Goal: Navigation & Orientation: Understand site structure

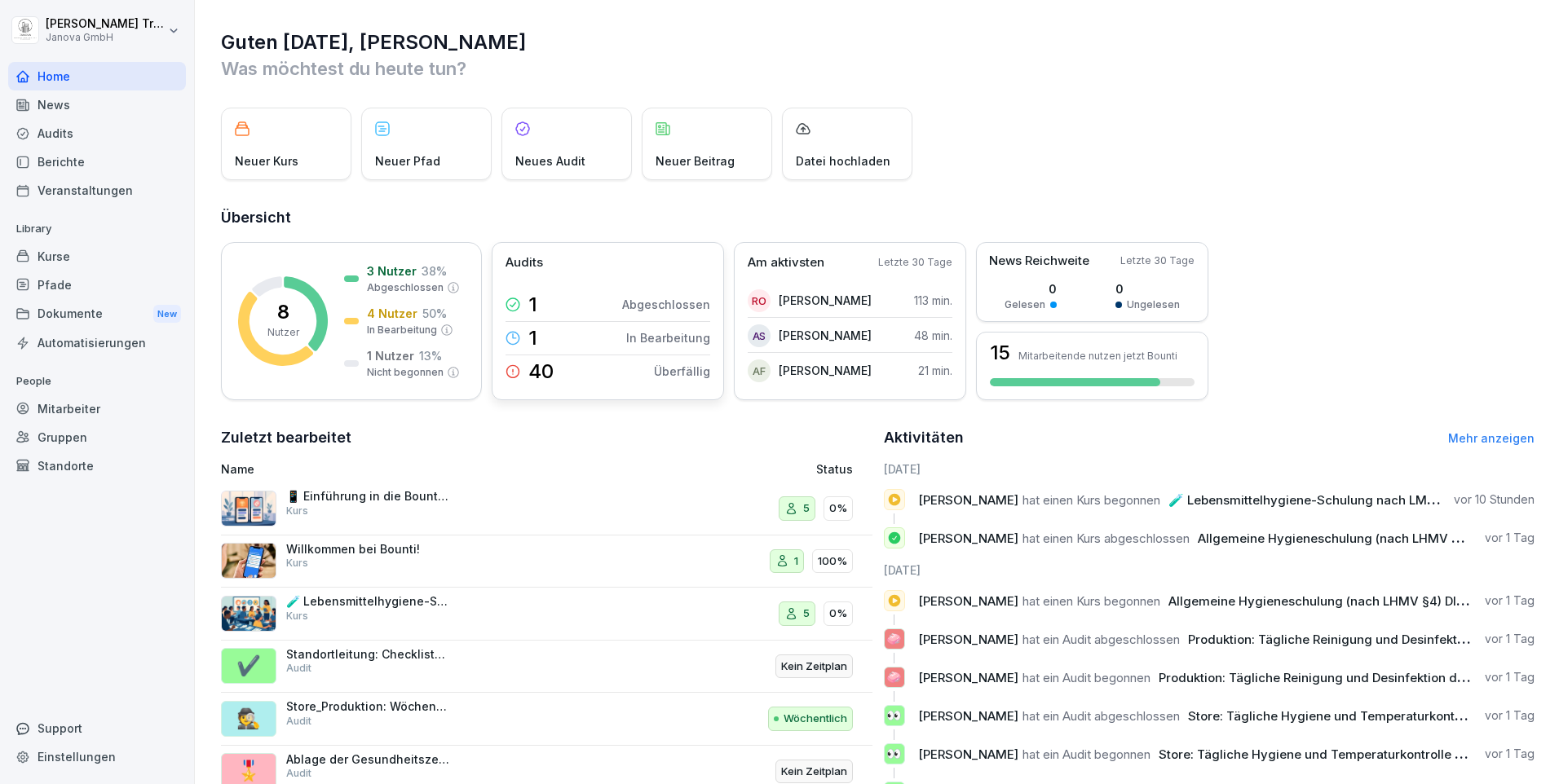
click at [548, 368] on p "40" at bounding box center [541, 371] width 25 height 20
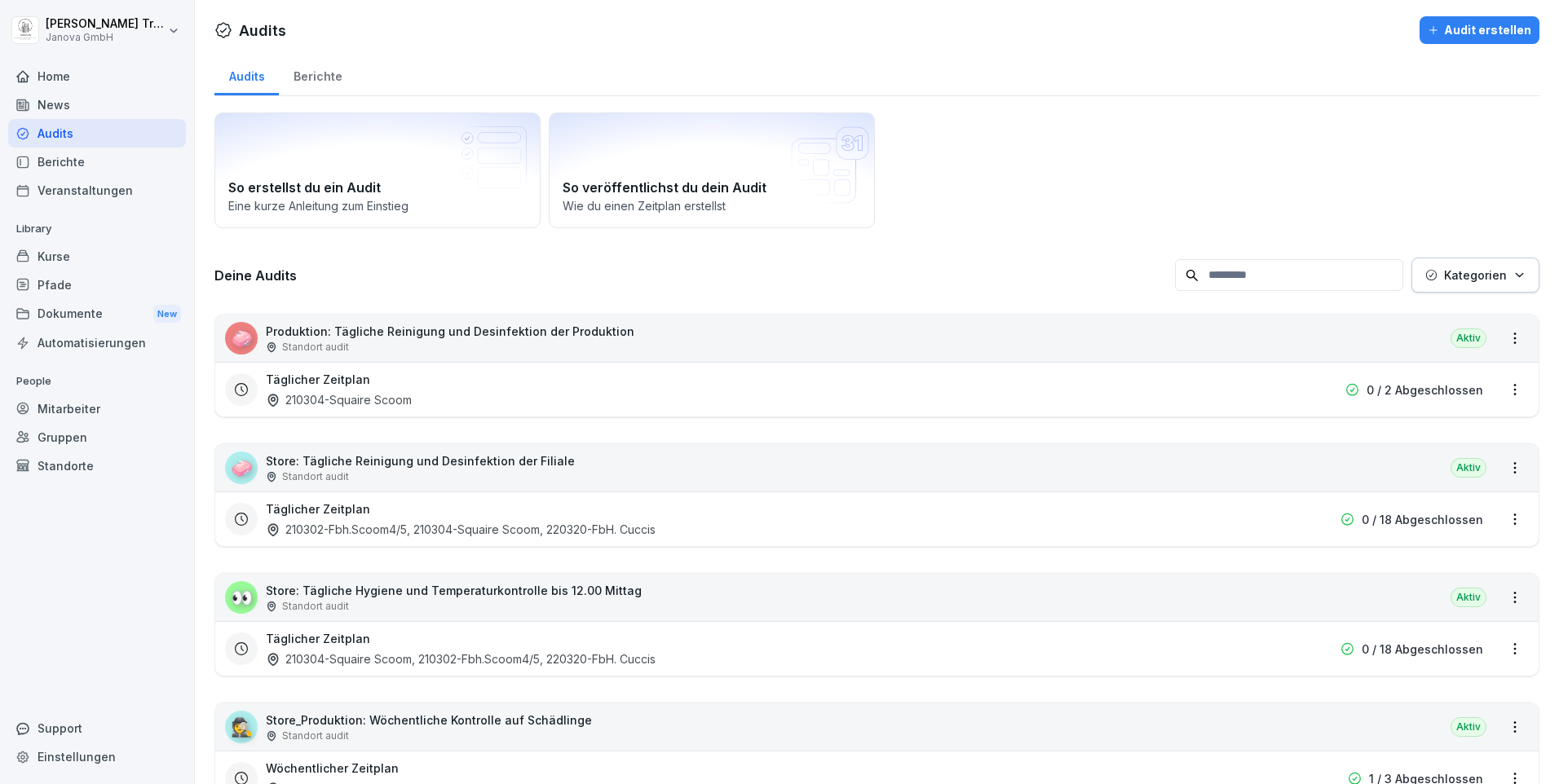
click at [37, 160] on div "Berichte" at bounding box center [97, 162] width 178 height 28
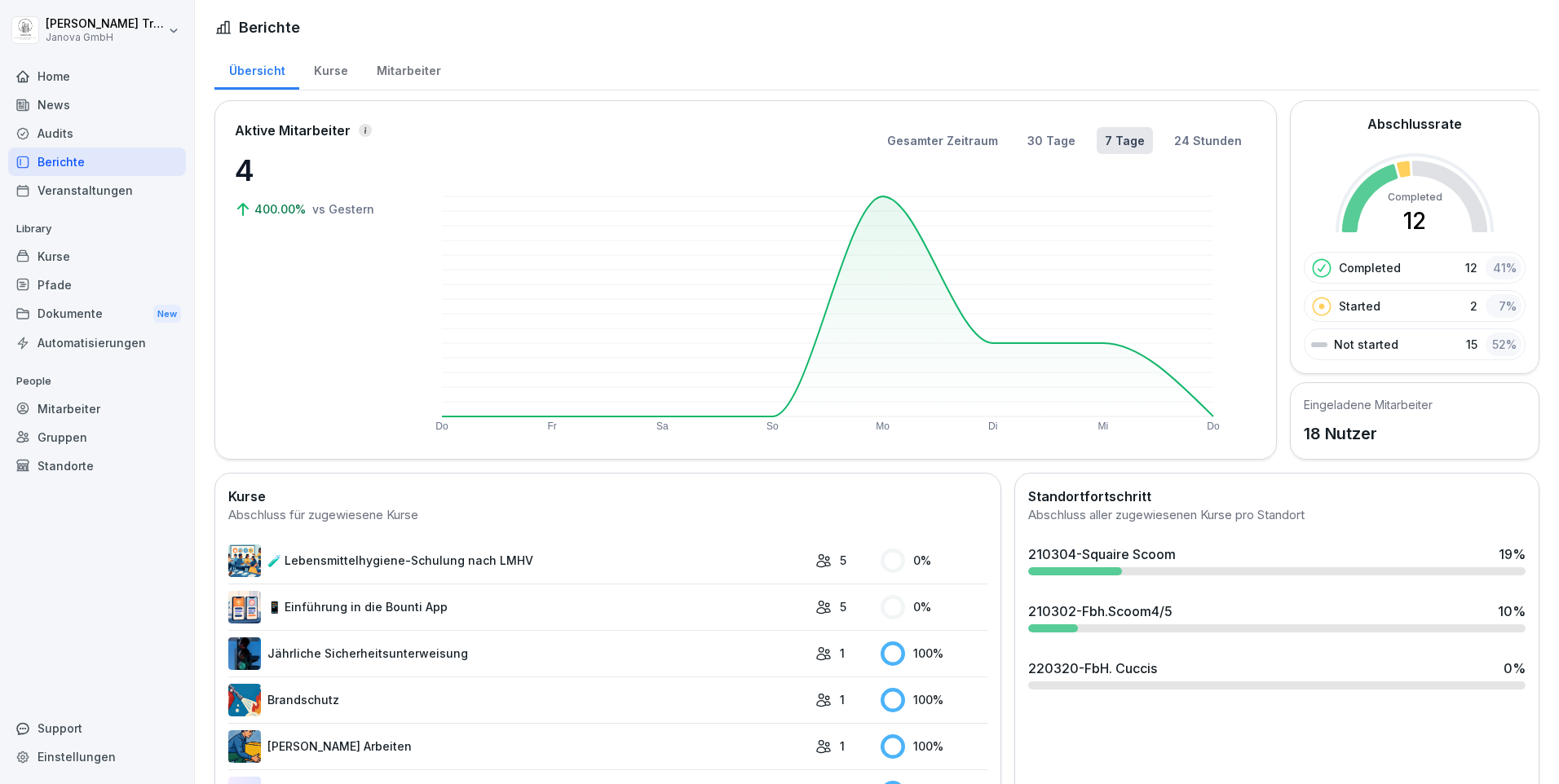
click at [340, 72] on div "Kurse" at bounding box center [330, 68] width 63 height 41
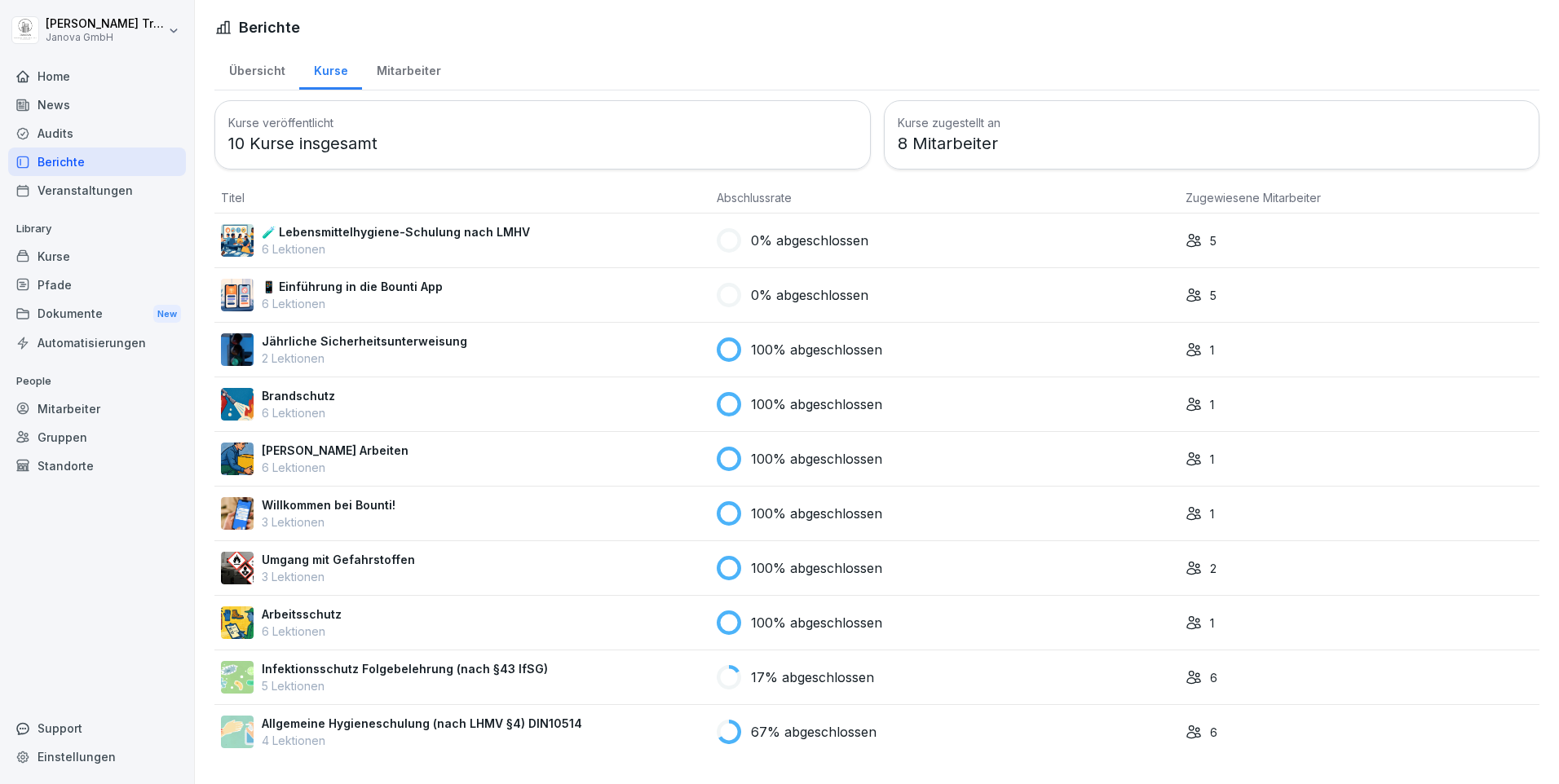
click at [815, 671] on p "17% abgeschlossen" at bounding box center [812, 677] width 123 height 20
click at [834, 723] on p "67% abgeschlossen" at bounding box center [814, 732] width 126 height 20
click at [63, 136] on div "Audits" at bounding box center [97, 133] width 178 height 28
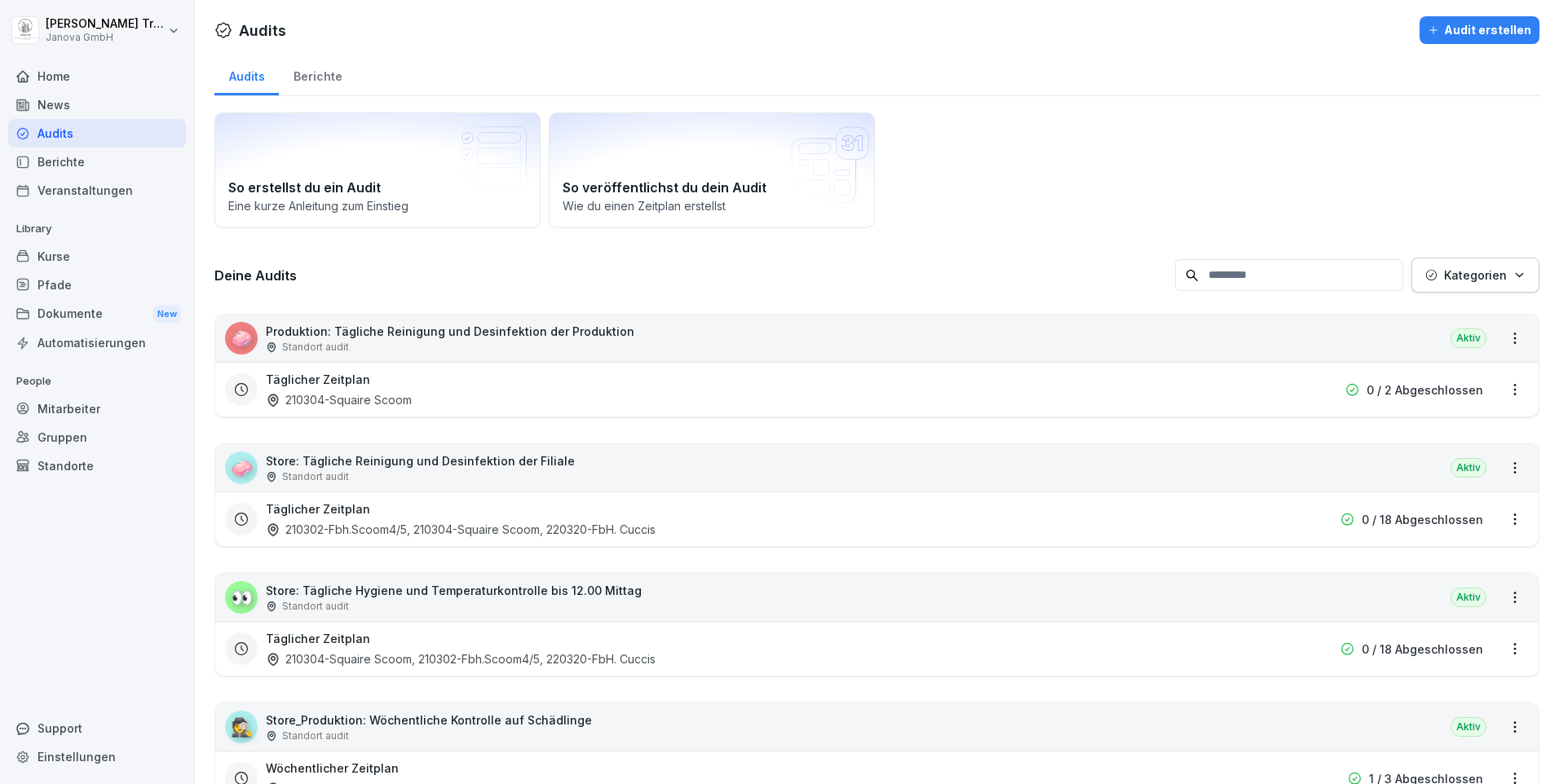
click at [323, 79] on div "Berichte" at bounding box center [318, 74] width 78 height 41
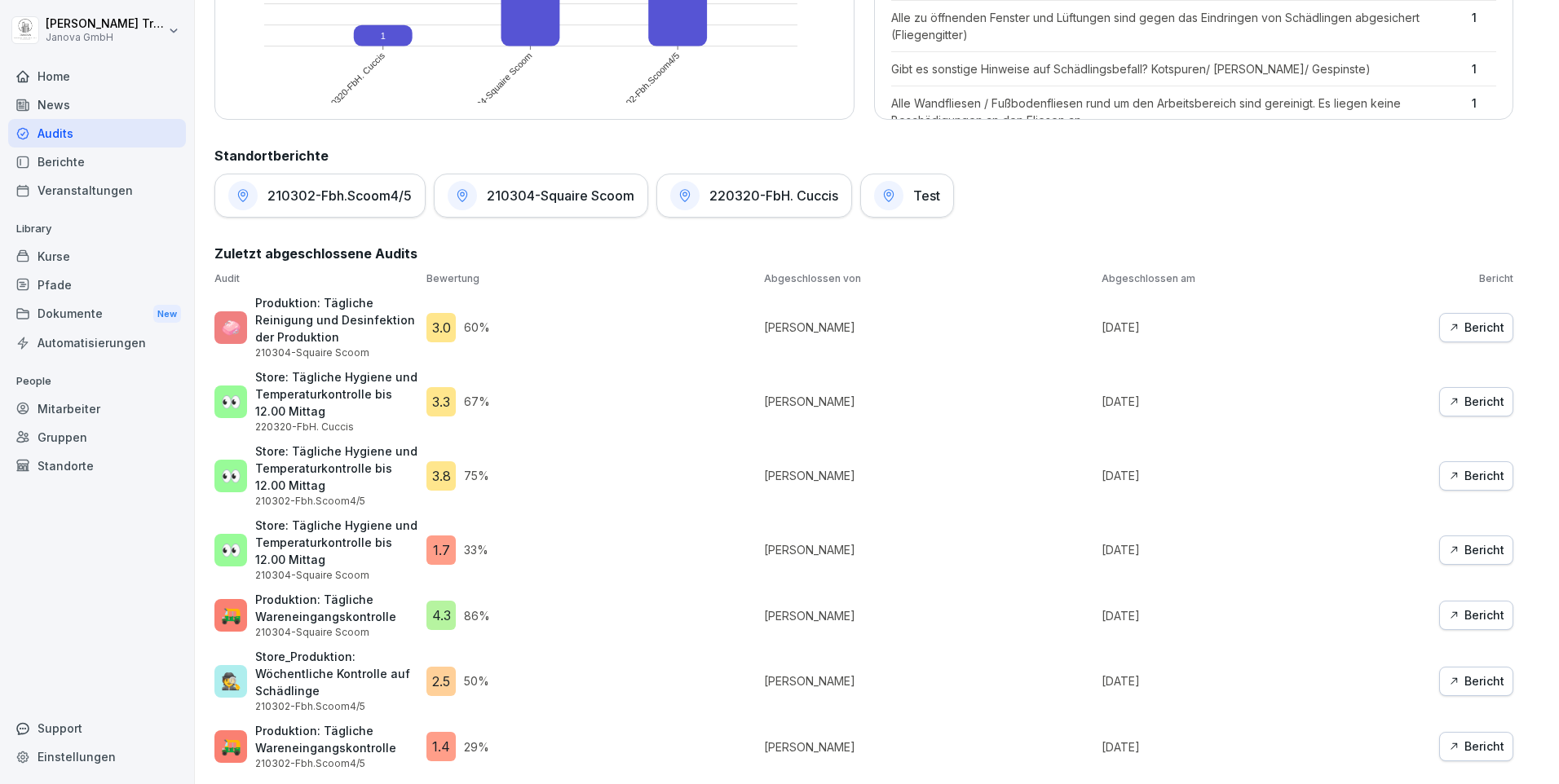
scroll to position [223, 0]
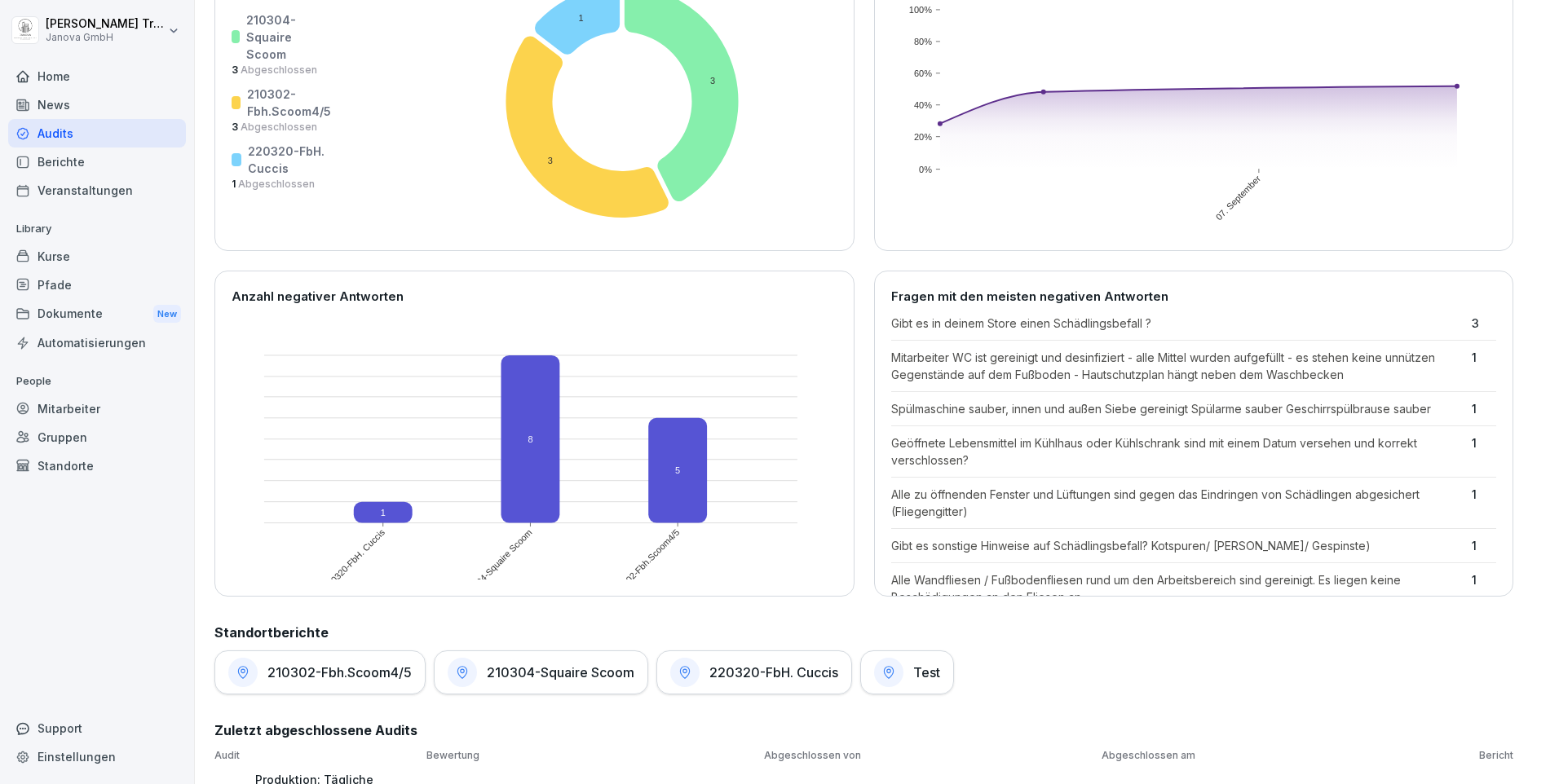
click at [377, 679] on h1 "210302-Fbh.Scoom4/5" at bounding box center [340, 672] width 144 height 16
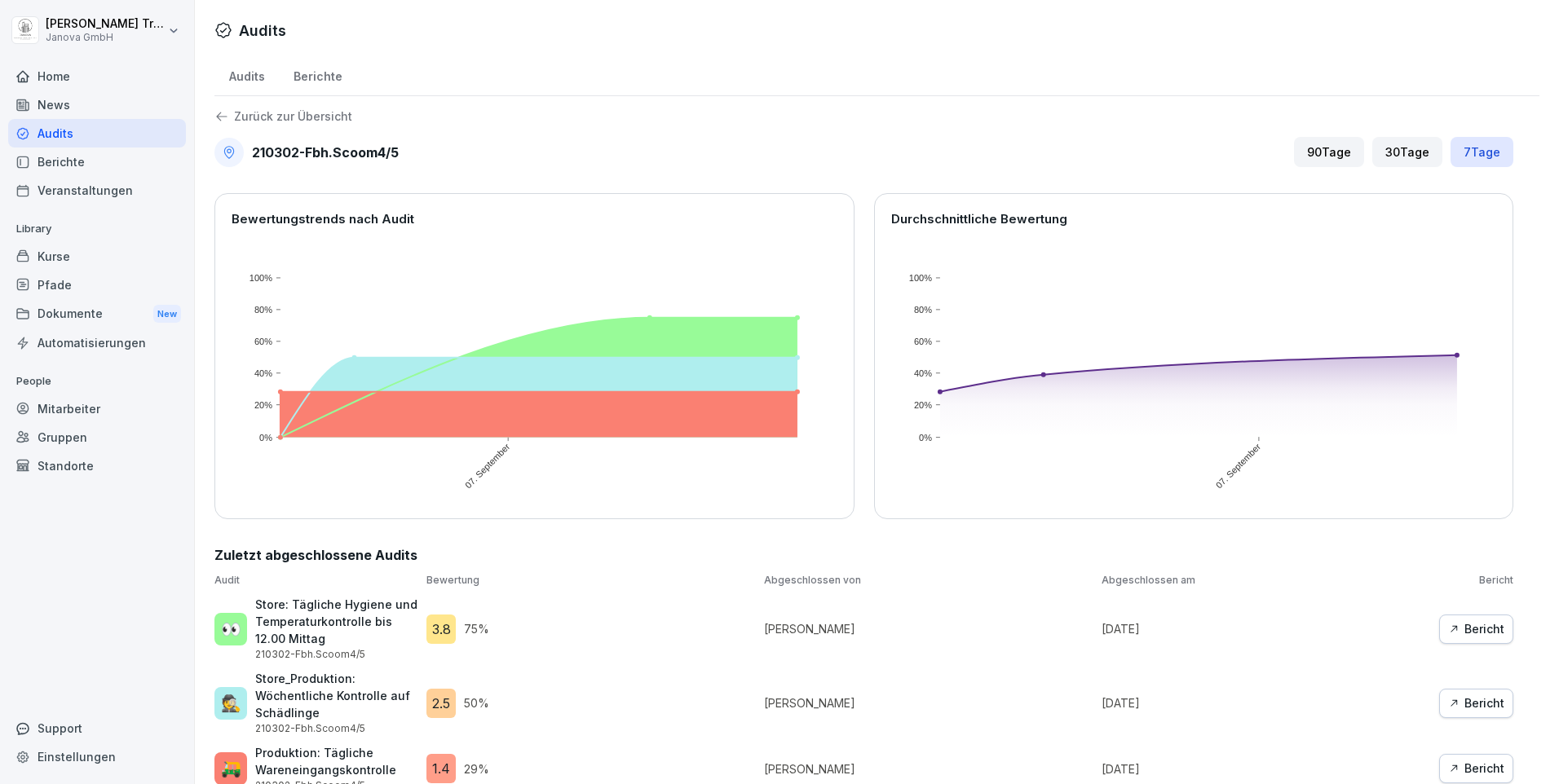
click at [67, 155] on div "Berichte" at bounding box center [97, 162] width 178 height 28
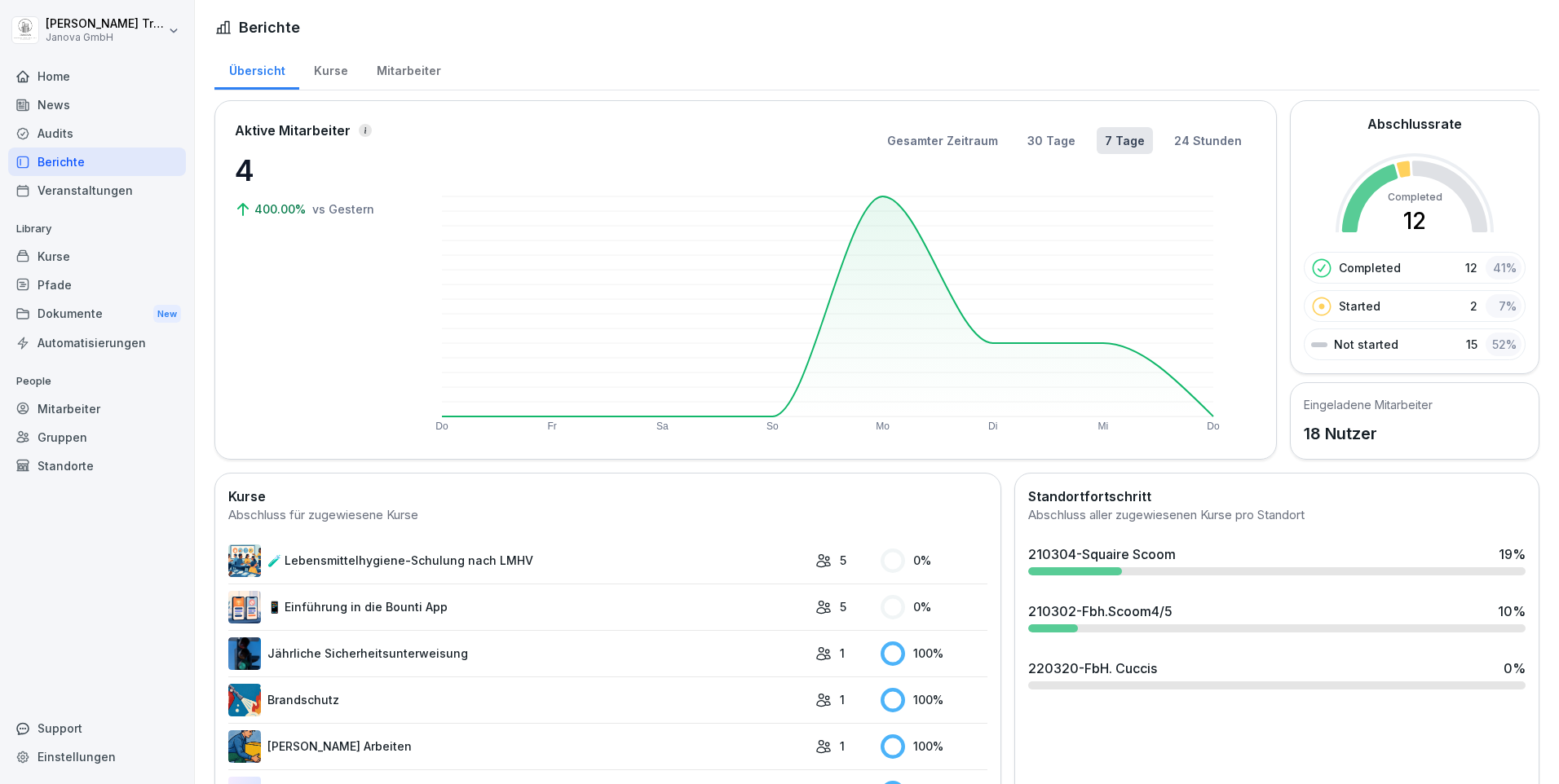
click at [332, 67] on div "Kurse" at bounding box center [330, 68] width 63 height 41
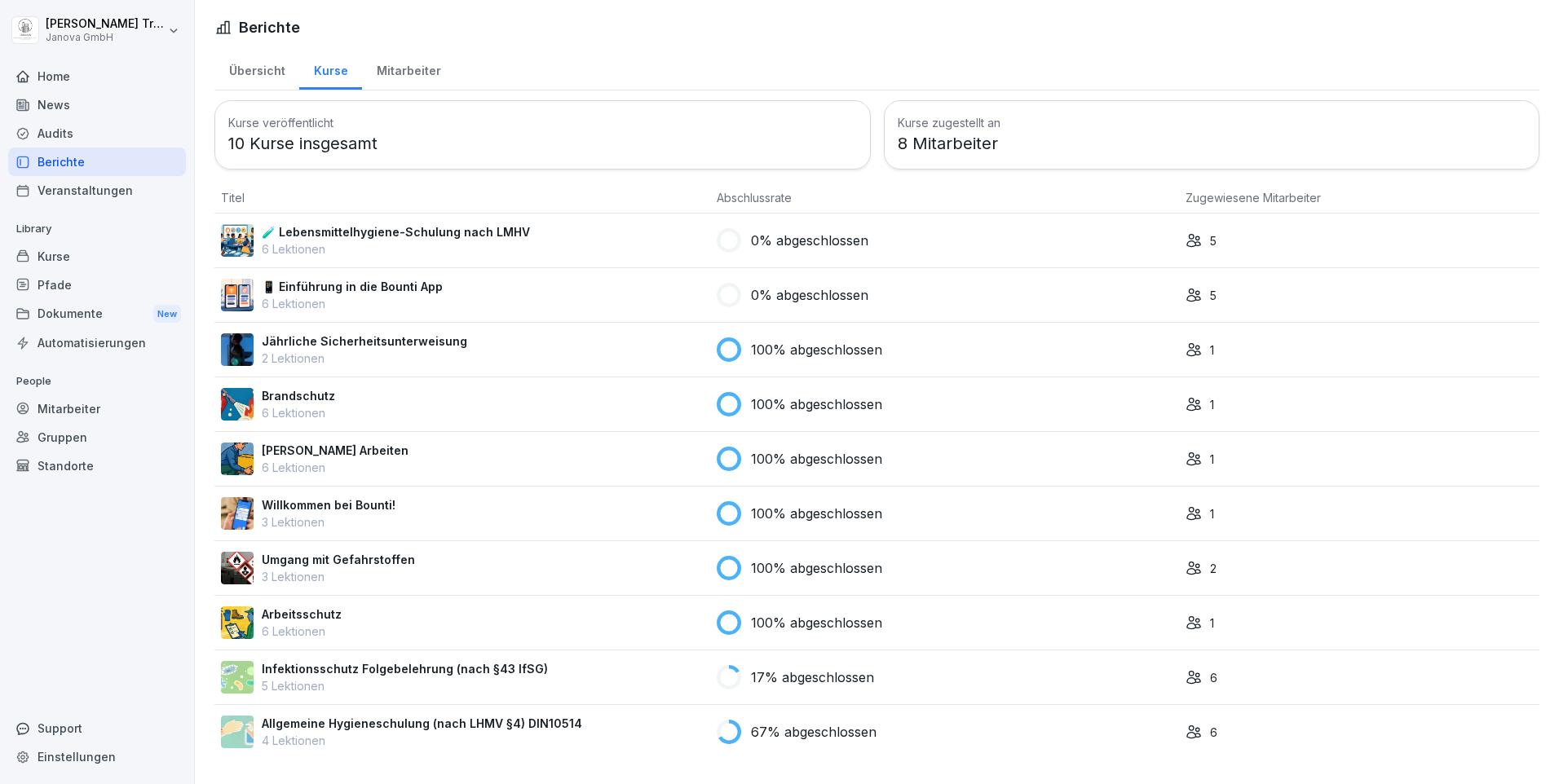
click at [268, 66] on div "Übersicht" at bounding box center [257, 68] width 85 height 41
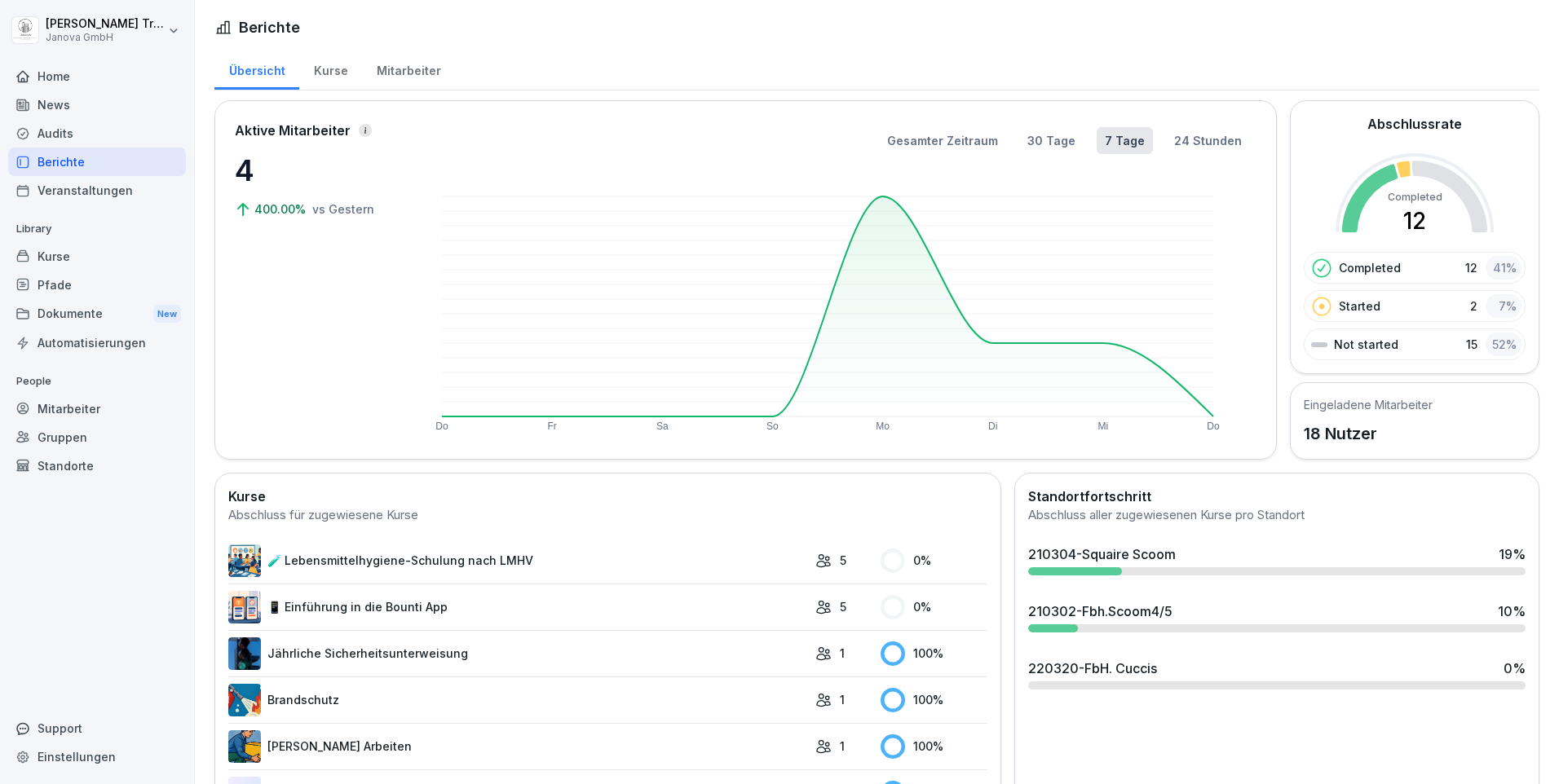
click at [52, 274] on div "Pfade" at bounding box center [97, 285] width 178 height 28
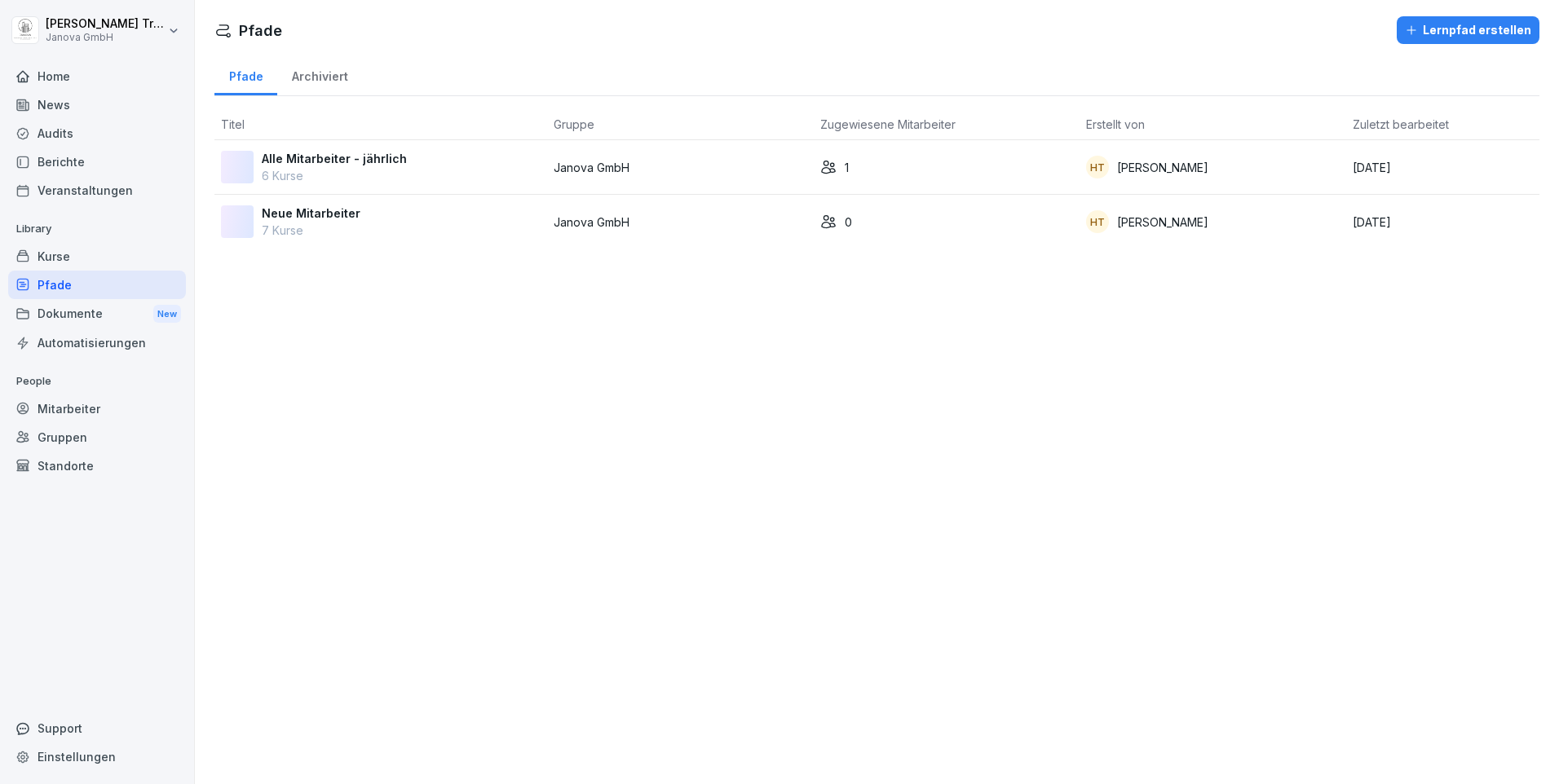
click at [59, 256] on div "Kurse" at bounding box center [97, 257] width 178 height 28
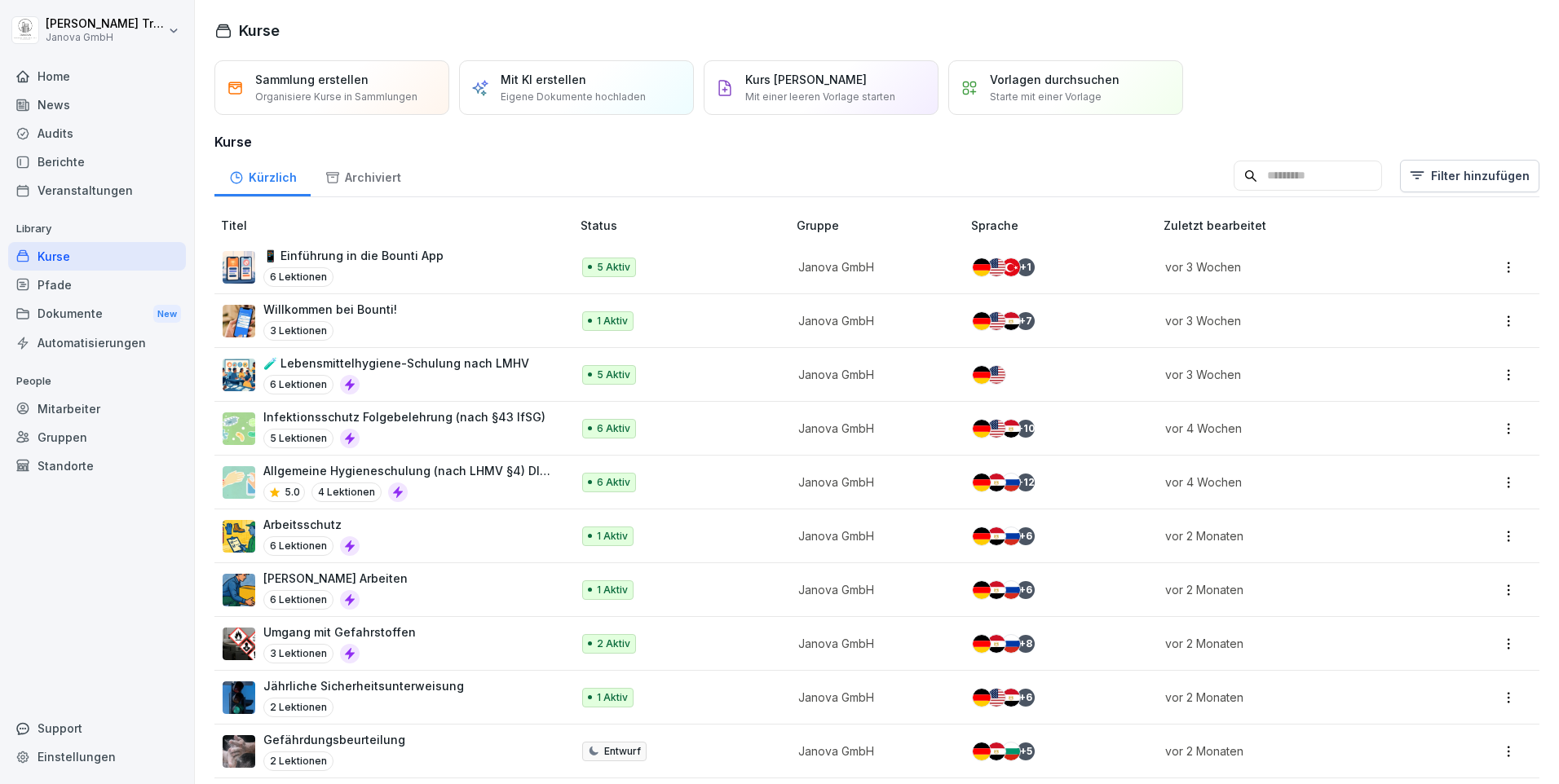
click at [55, 139] on div "Audits" at bounding box center [97, 133] width 178 height 28
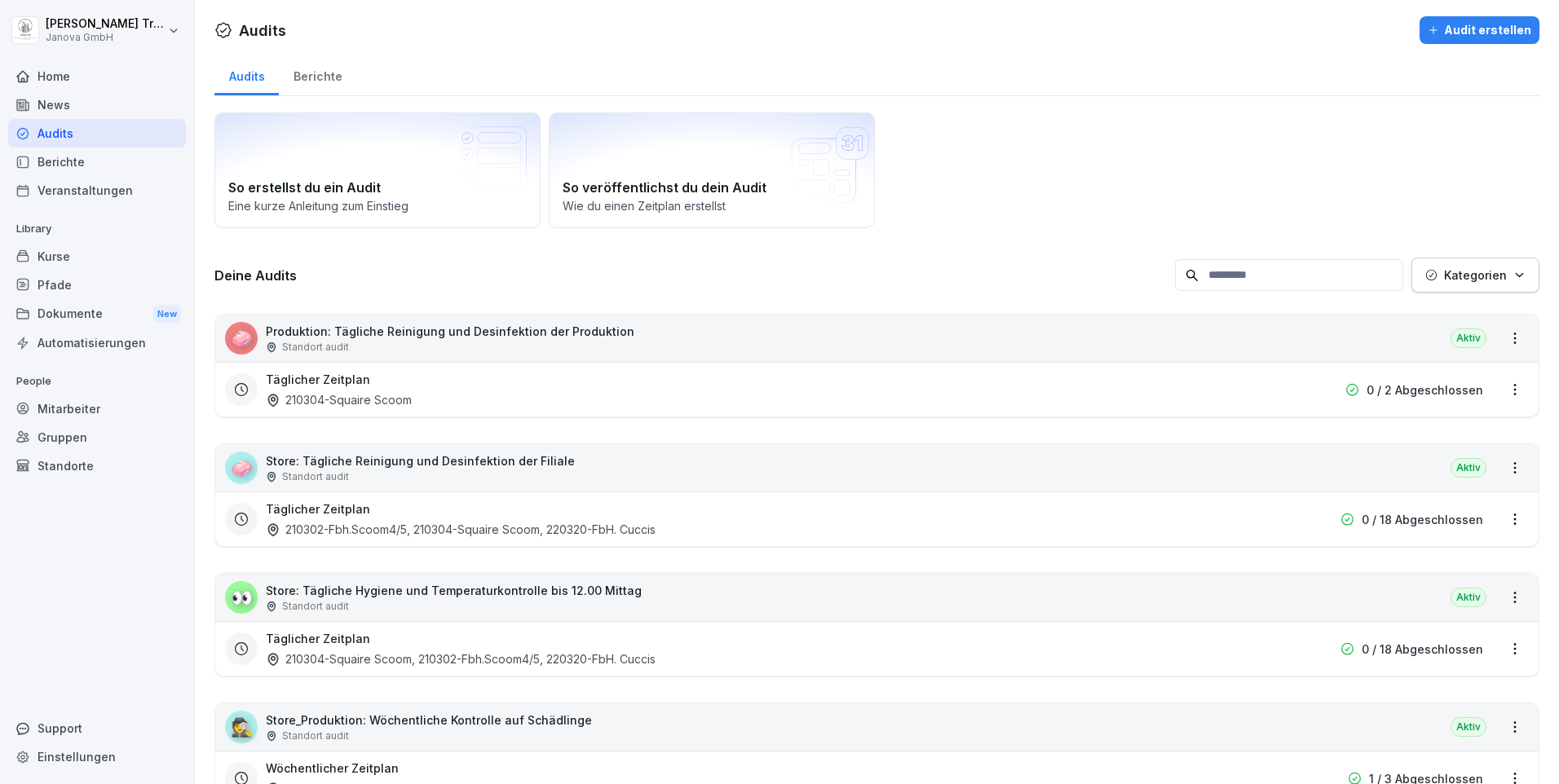
click at [306, 79] on div "Berichte" at bounding box center [318, 74] width 78 height 41
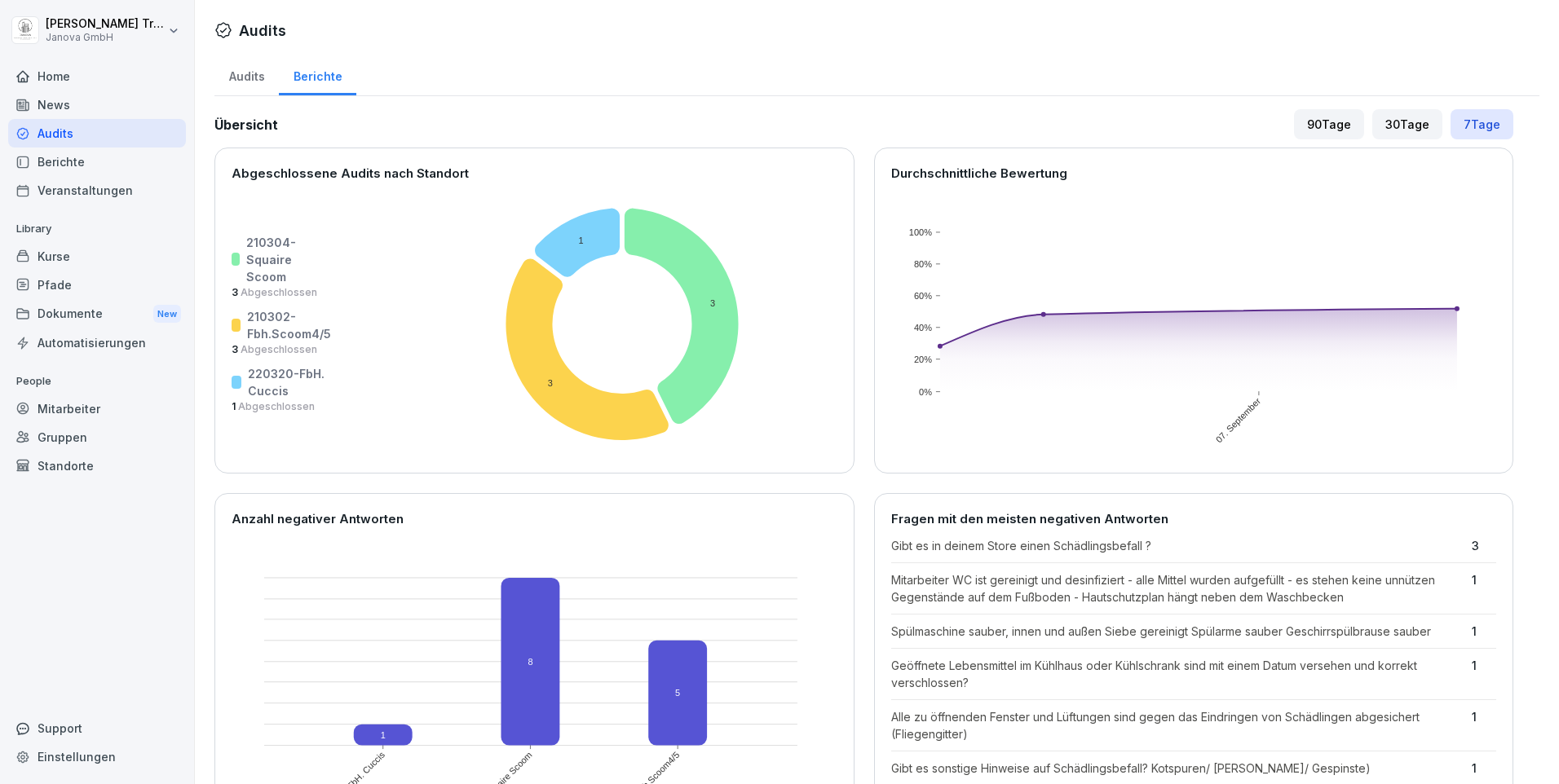
click at [25, 74] on icon at bounding box center [22, 77] width 13 height 13
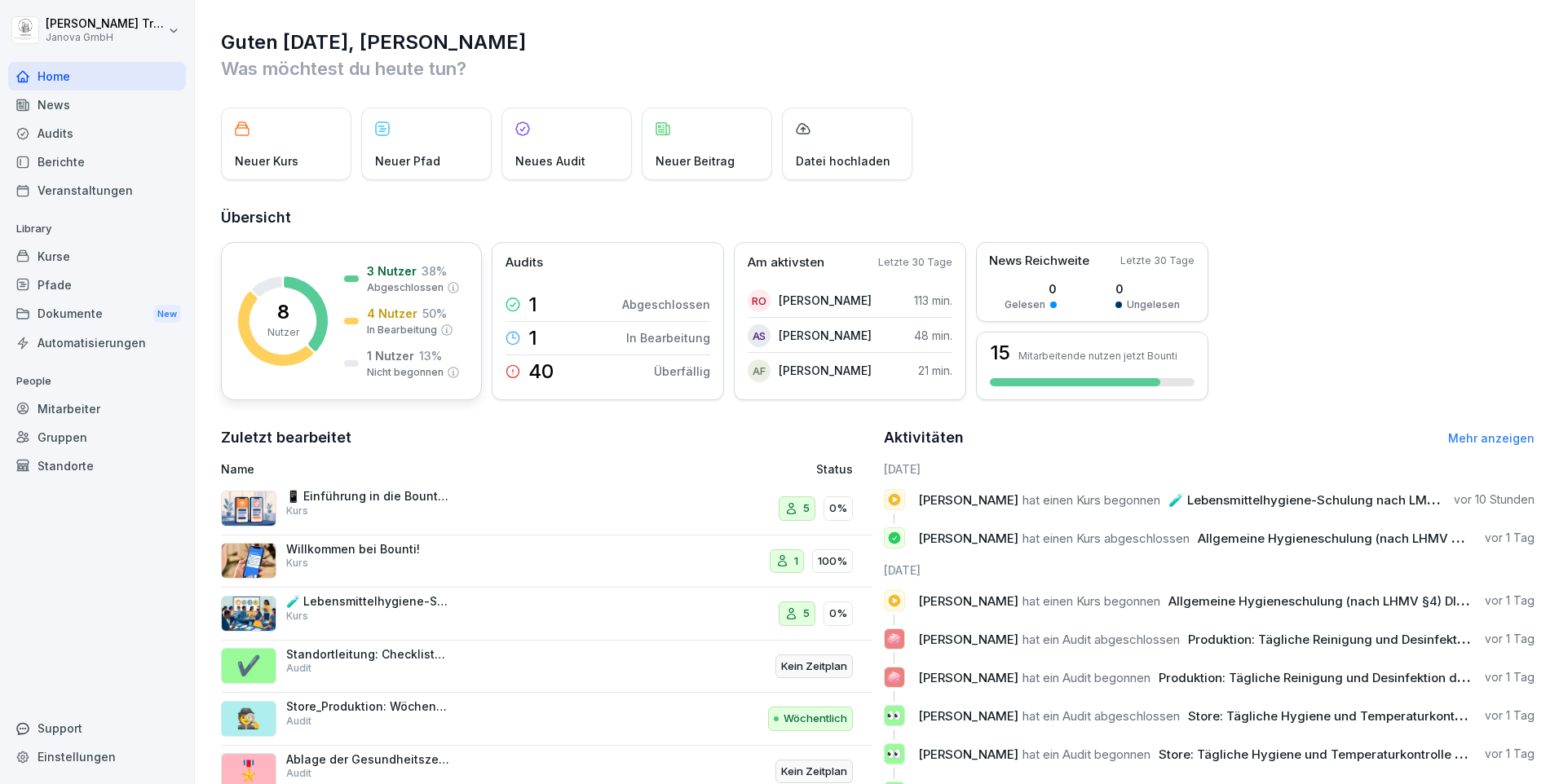
click at [407, 358] on p "1 Nutzer" at bounding box center [391, 356] width 47 height 17
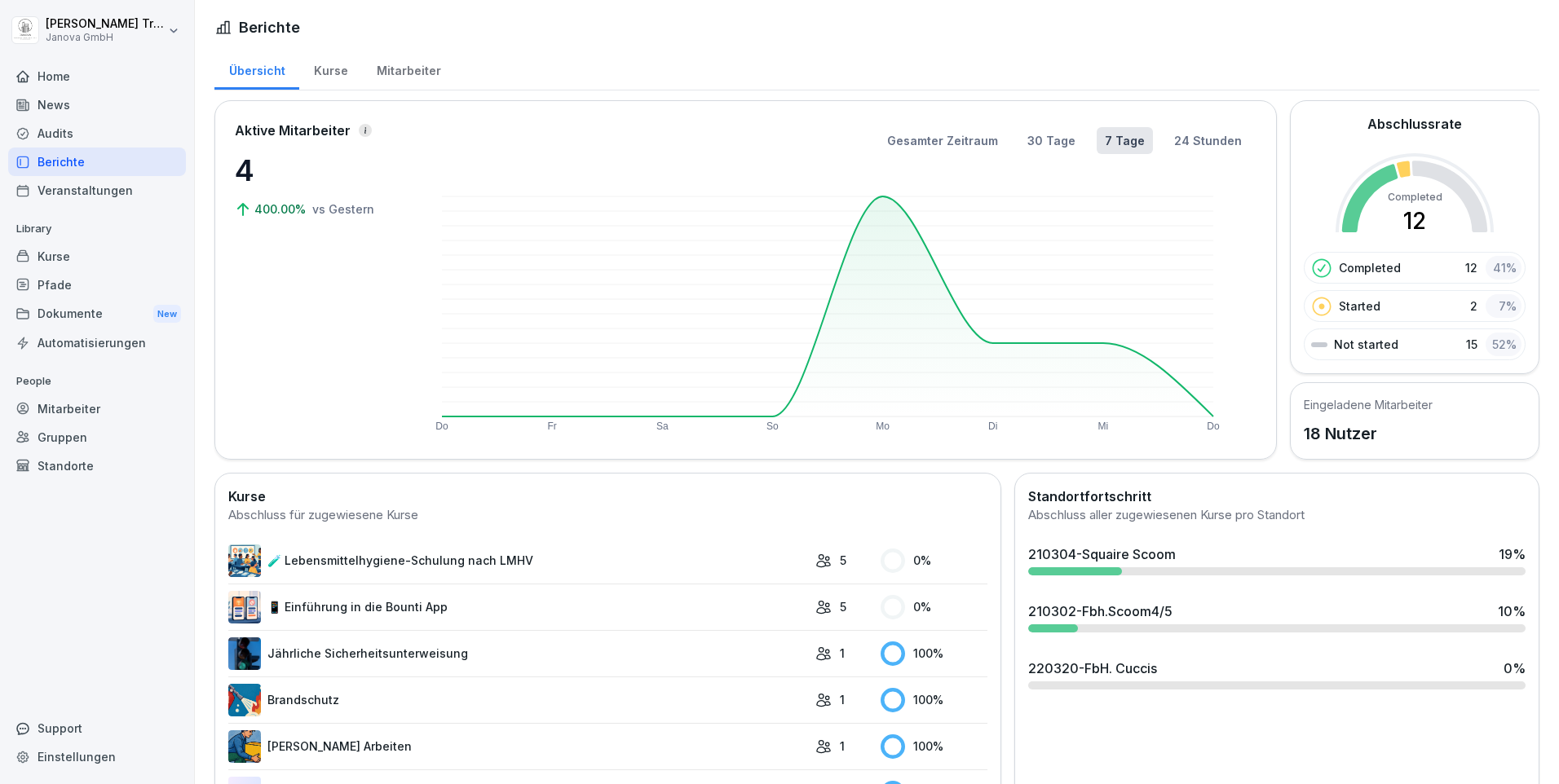
click at [332, 68] on div "Kurse" at bounding box center [330, 68] width 63 height 41
